Goal: Register for event/course

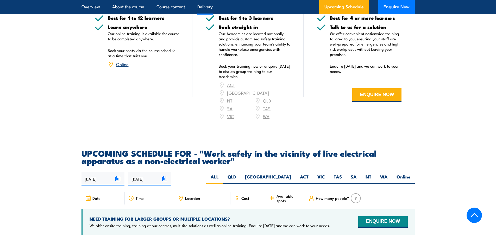
scroll to position [703, 0]
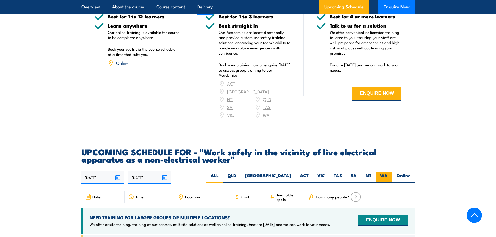
click at [387, 176] on label "WA" at bounding box center [384, 178] width 16 height 10
click at [388, 176] on input "WA" at bounding box center [389, 174] width 3 height 3
radio input "true"
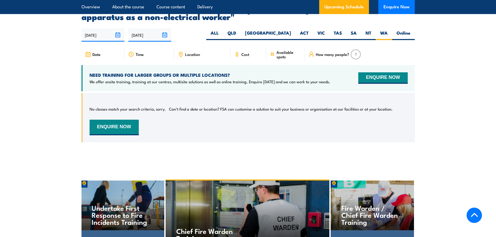
scroll to position [849, 0]
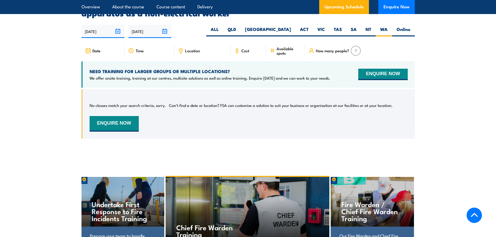
click at [363, 47] on div "How many people?" at bounding box center [360, 51] width 110 height 12
click at [115, 124] on button "ENQUIRE NOW" at bounding box center [114, 124] width 49 height 16
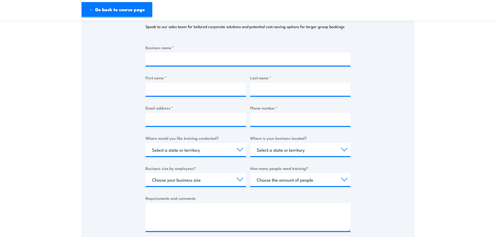
scroll to position [130, 0]
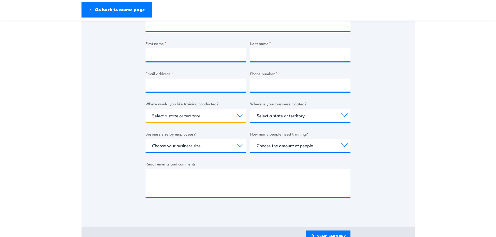
click at [186, 119] on select "Select a state or territory Nationally - multiple locations [GEOGRAPHIC_DATA] […" at bounding box center [196, 115] width 100 height 13
click at [394, 111] on div "Thank you for your interest in this course. Speak to our sales team for tailore…" at bounding box center [247, 82] width 333 height 260
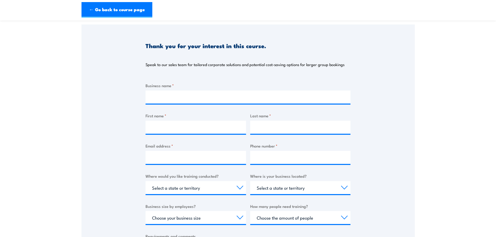
scroll to position [0, 0]
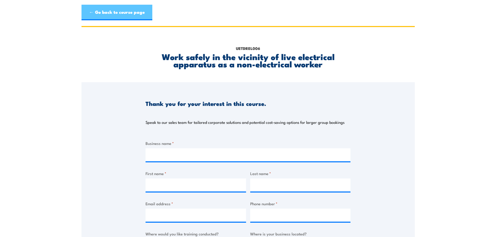
click at [127, 7] on link "← Go back to course page" at bounding box center [116, 13] width 71 height 16
